Goal: Task Accomplishment & Management: Manage account settings

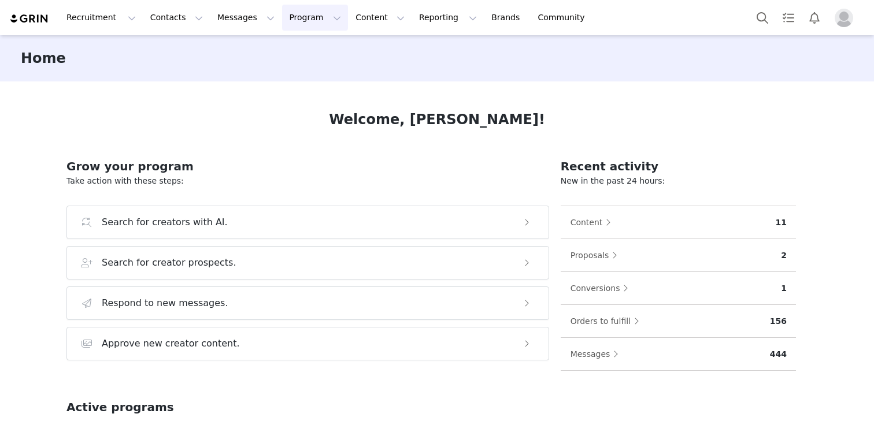
click at [294, 18] on button "Program Program" at bounding box center [315, 18] width 66 height 26
click at [293, 50] on p "Activations" at bounding box center [295, 51] width 44 height 12
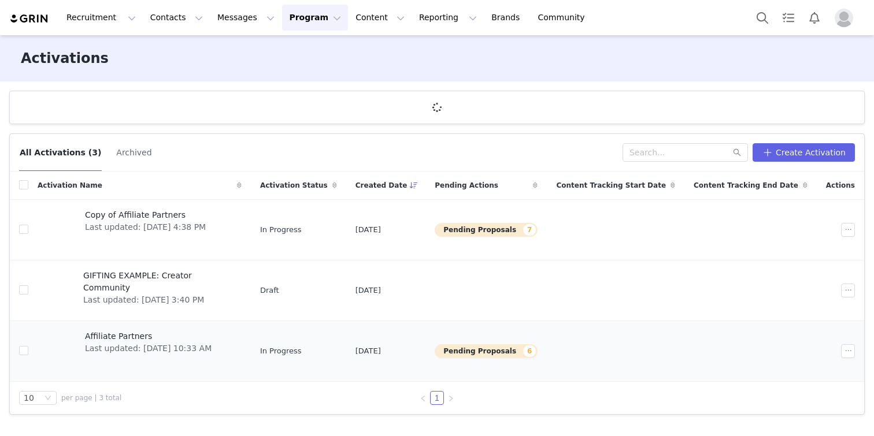
click at [125, 325] on td "Affiliate Partners Last updated: [DATE] 10:33 AM" at bounding box center [139, 351] width 222 height 61
click at [125, 333] on span "Affiliate Partners" at bounding box center [148, 336] width 127 height 12
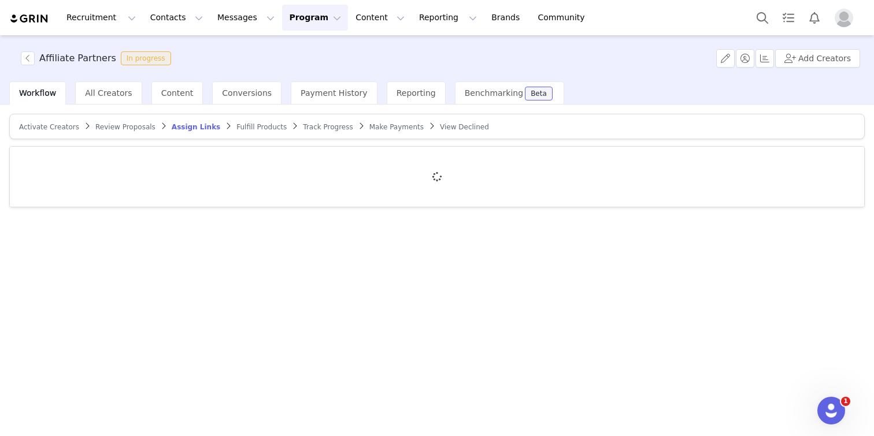
click at [136, 128] on span "Review Proposals" at bounding box center [125, 127] width 60 height 8
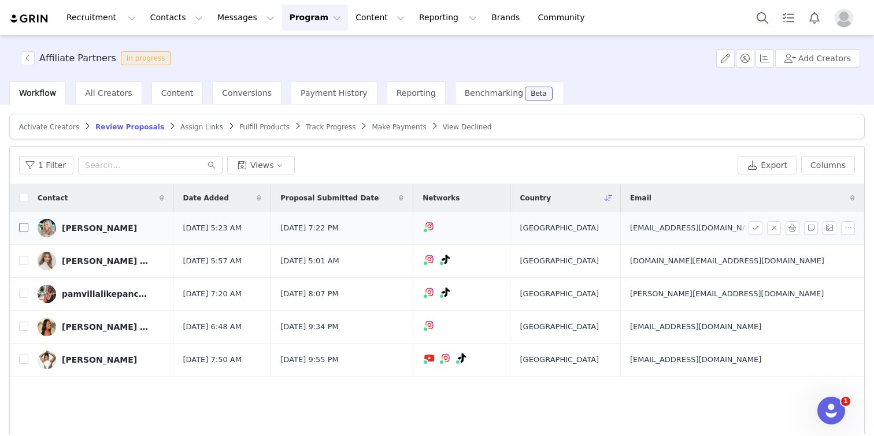
click at [20, 228] on input "checkbox" at bounding box center [23, 227] width 9 height 9
checkbox input "true"
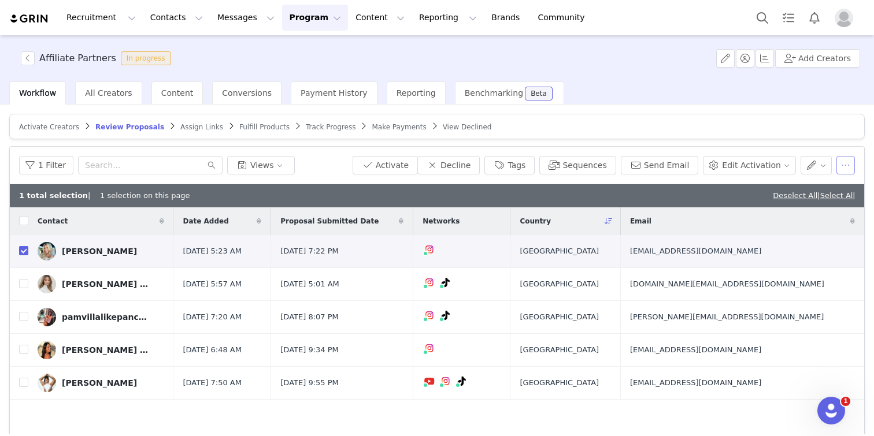
click at [836, 158] on button "button" at bounding box center [845, 165] width 18 height 18
click at [677, 120] on article "Activate Creators Review Proposals Assign Links Fulfill Products Track Progress…" at bounding box center [436, 126] width 855 height 25
